Goal: Information Seeking & Learning: Learn about a topic

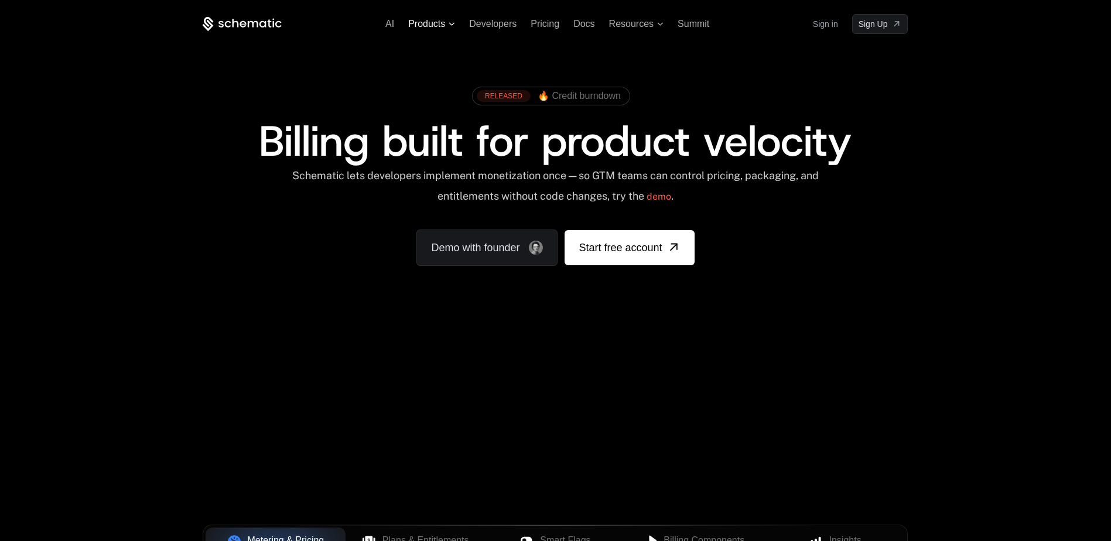
click at [442, 20] on span "Products" at bounding box center [426, 24] width 37 height 11
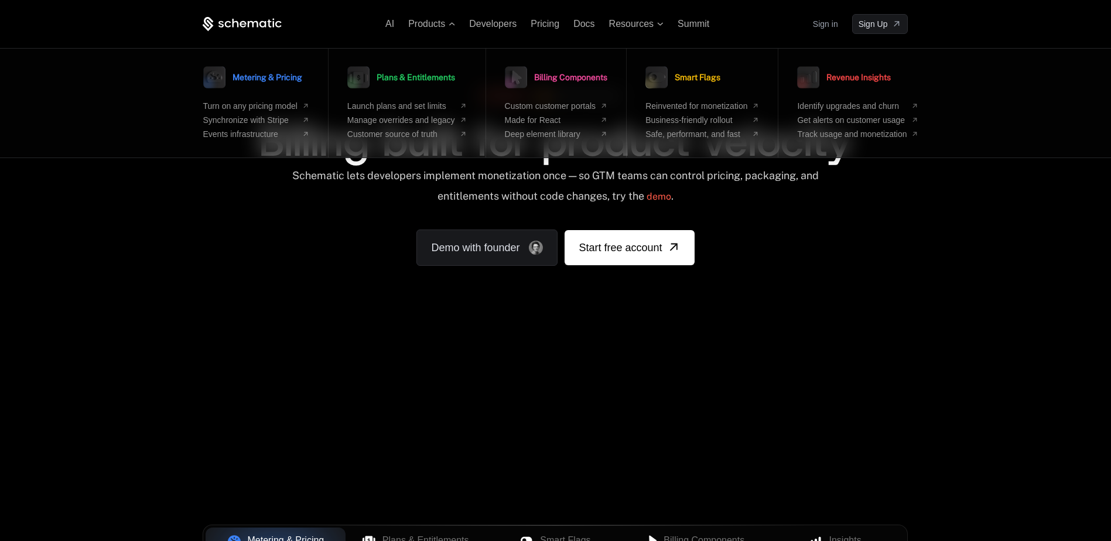
click at [500, 30] on div "AI Products Metering & Pricing Turn on any pricing model Synchronize with Strip…" at bounding box center [555, 24] width 705 height 20
click at [505, 15] on div "AI Products Metering & Pricing Turn on any pricing model Synchronize with Strip…" at bounding box center [555, 24] width 705 height 20
click at [503, 30] on div "AI Products Metering & Pricing Turn on any pricing model Synchronize with Strip…" at bounding box center [555, 24] width 705 height 20
click at [503, 25] on span "Developers" at bounding box center [492, 24] width 47 height 10
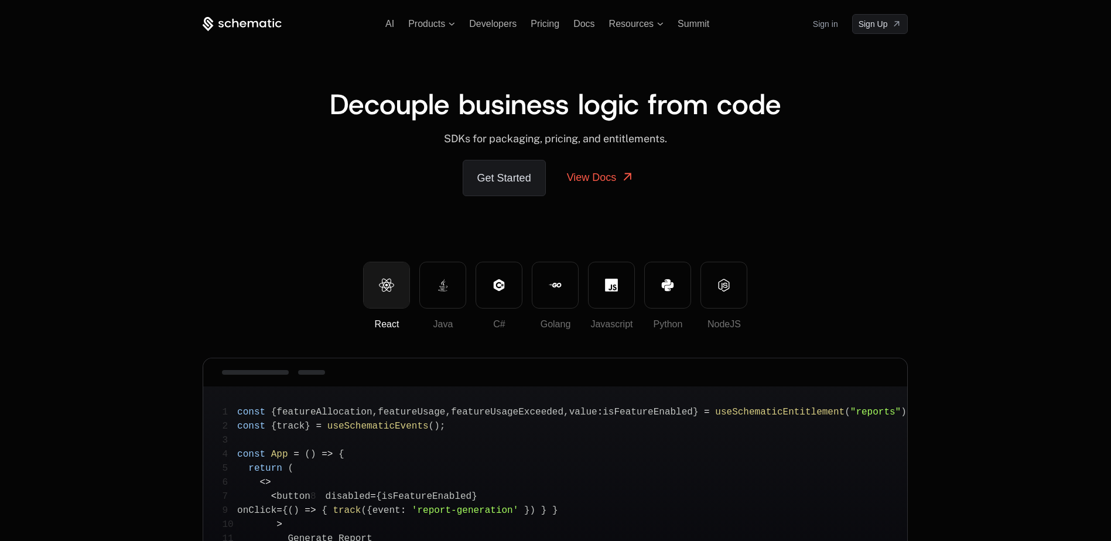
click at [548, 32] on div "AI Products Developers Pricing Docs Resources Summit Sign in Sign Up" at bounding box center [555, 24] width 705 height 20
click at [548, 29] on div "Pricing" at bounding box center [545, 24] width 29 height 11
click at [549, 23] on span "Pricing" at bounding box center [545, 24] width 29 height 10
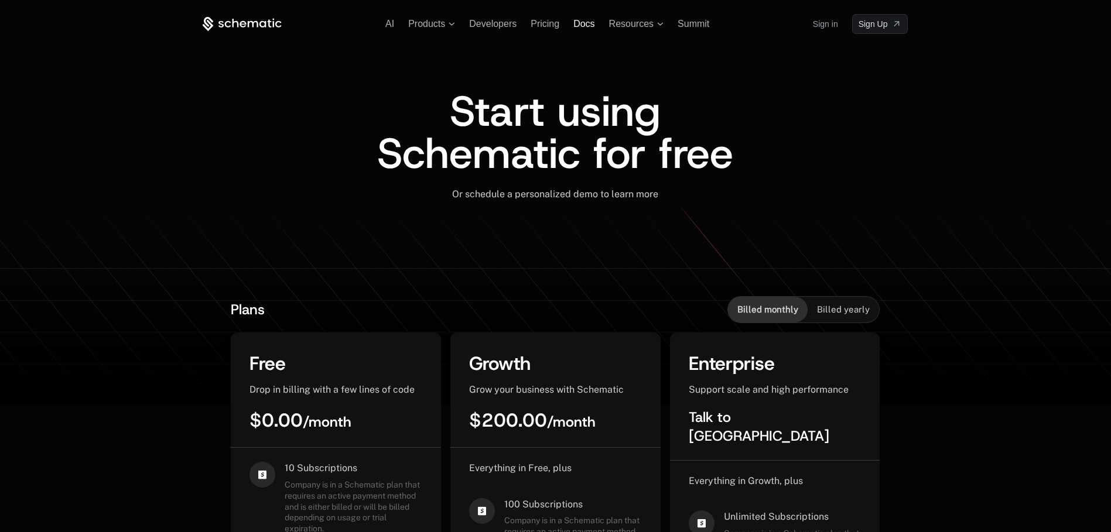
click at [584, 26] on span "Docs" at bounding box center [583, 24] width 21 height 10
click at [631, 30] on div "AI Products Developers Pricing Docs Resources Summit Sign in Sign Up" at bounding box center [555, 24] width 705 height 20
click at [637, 28] on span "Resources" at bounding box center [631, 24] width 45 height 11
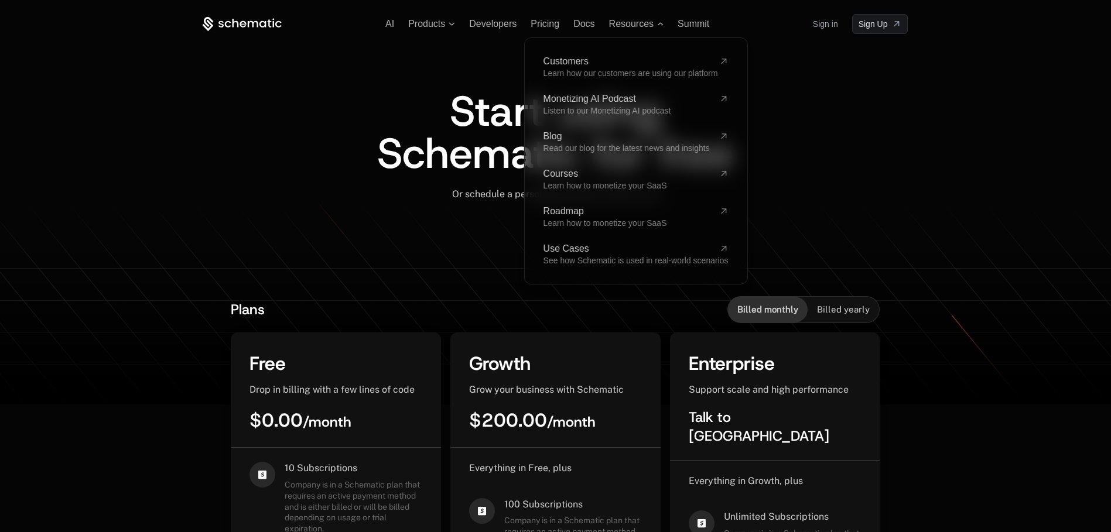
click at [385, 28] on div "AI Products Developers Pricing Docs Resources Customers Learn how our customers…" at bounding box center [555, 24] width 705 height 20
click at [391, 23] on span "AI" at bounding box center [389, 24] width 9 height 10
